Goal: Navigation & Orientation: Find specific page/section

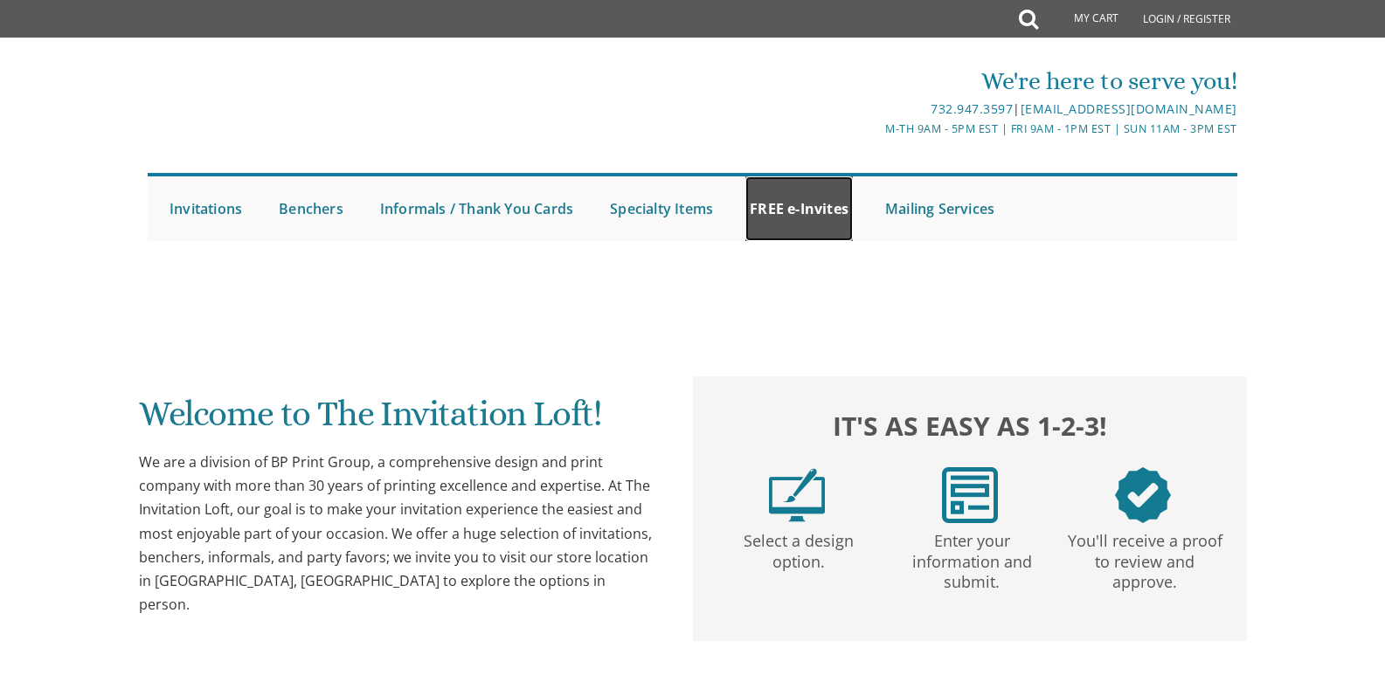
click at [791, 221] on link "FREE e-Invites" at bounding box center [798, 208] width 107 height 65
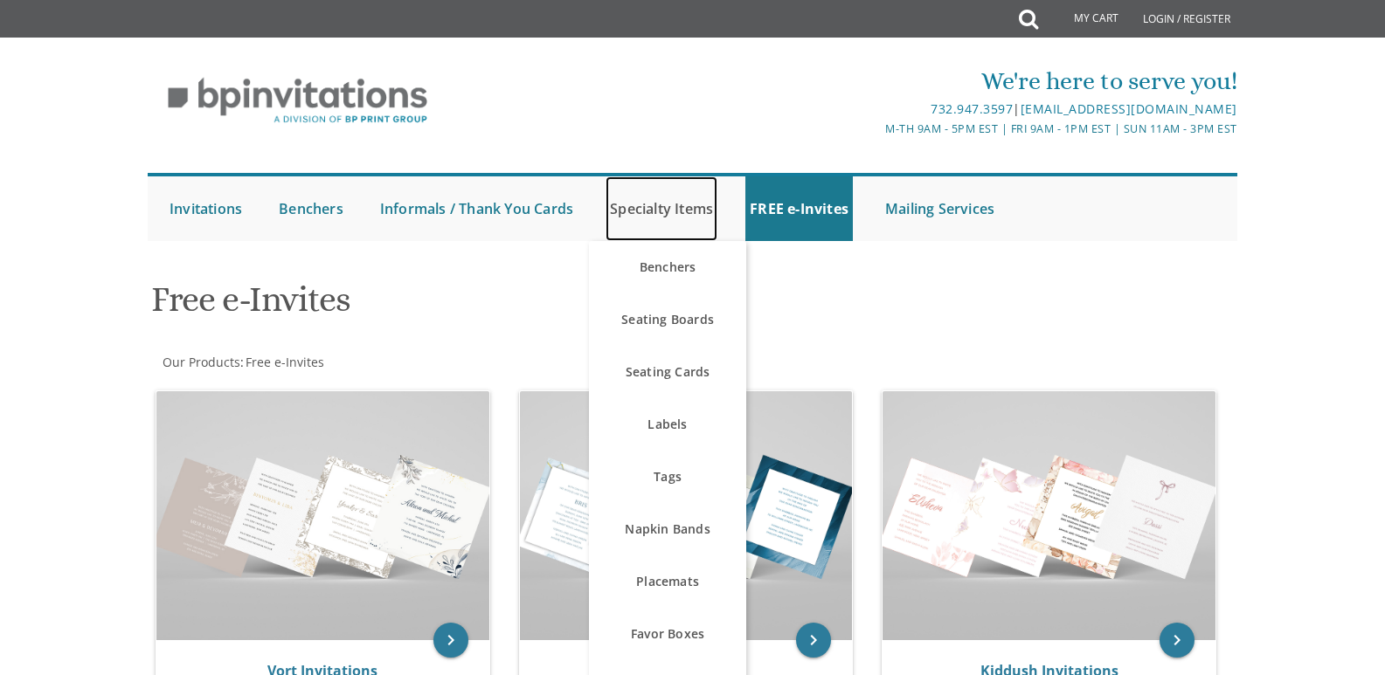
click at [653, 202] on link "Specialty Items" at bounding box center [661, 208] width 112 height 65
